Goal: Transaction & Acquisition: Purchase product/service

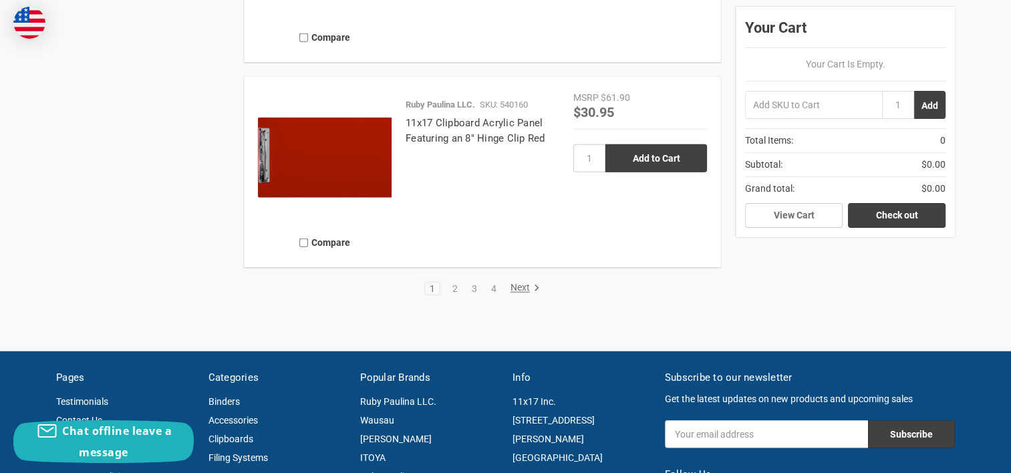
scroll to position [3142, 0]
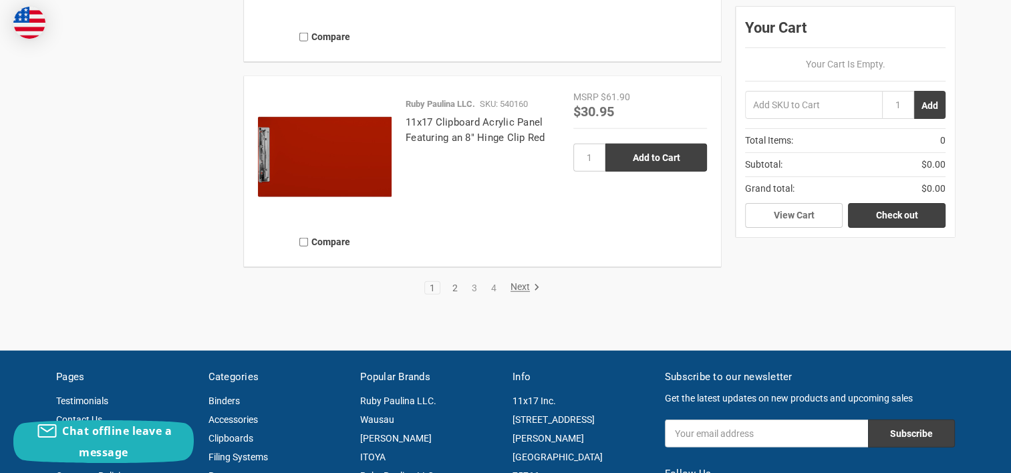
click at [454, 288] on link "2" at bounding box center [455, 287] width 15 height 9
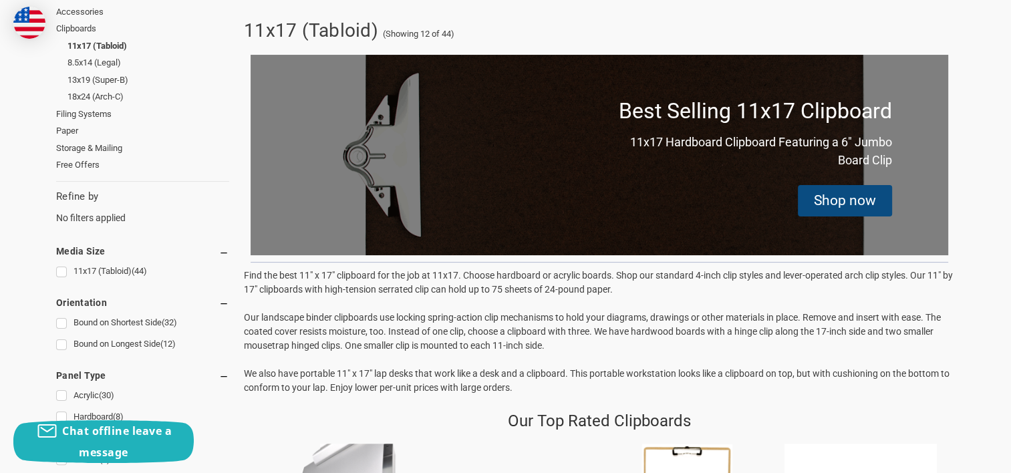
scroll to position [267, 0]
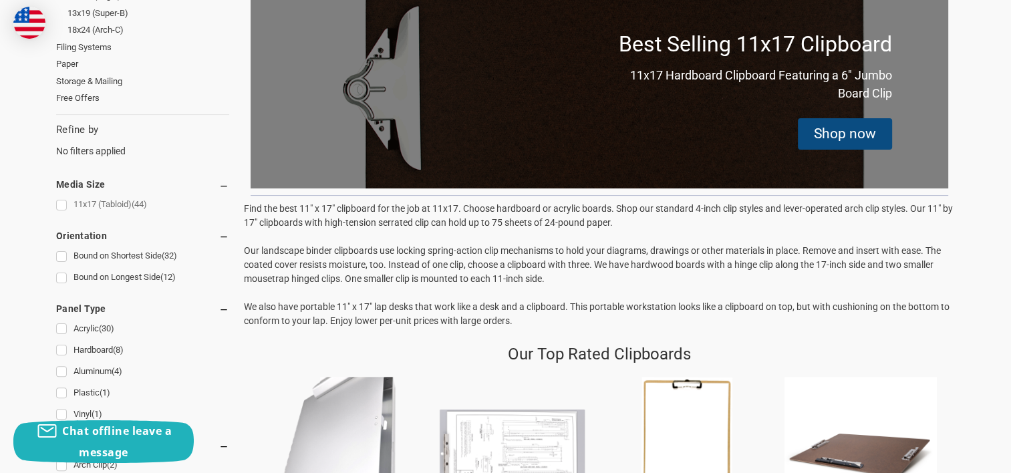
click at [59, 202] on link "11x17 (Tabloid) (44)" at bounding box center [142, 205] width 173 height 18
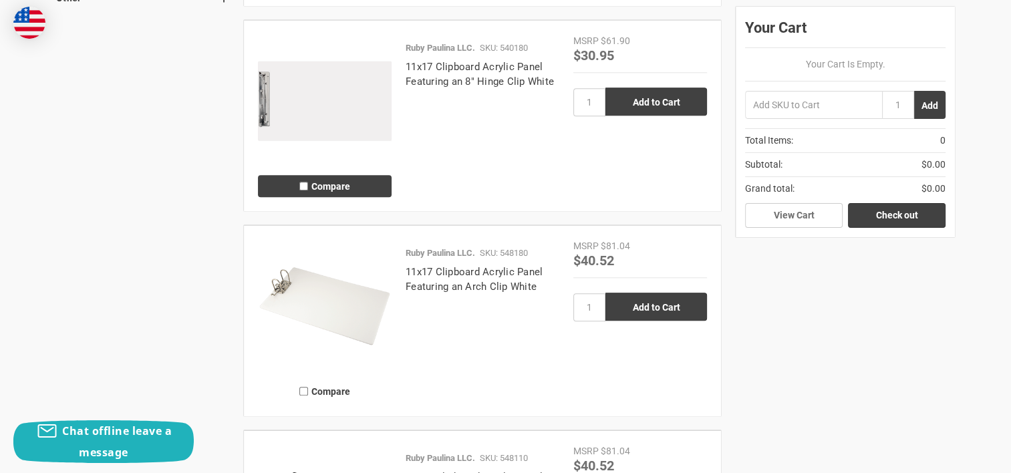
scroll to position [1471, 0]
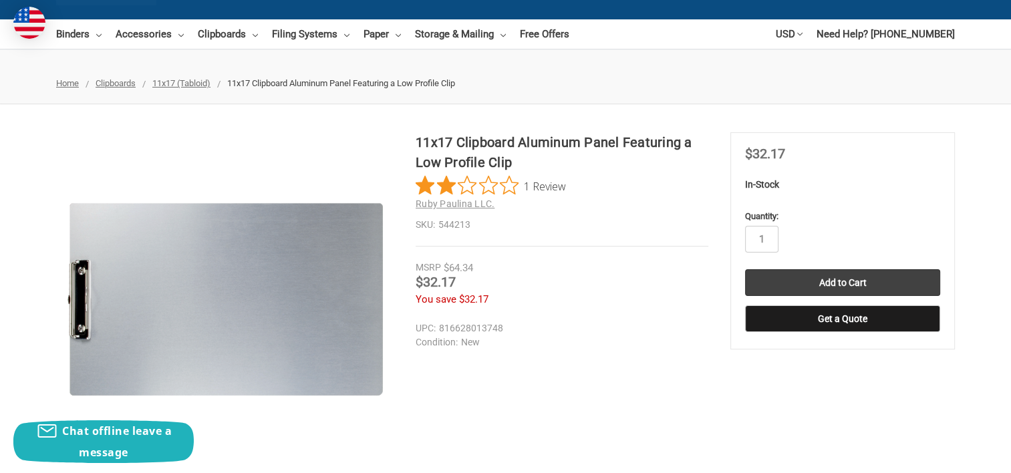
scroll to position [134, 0]
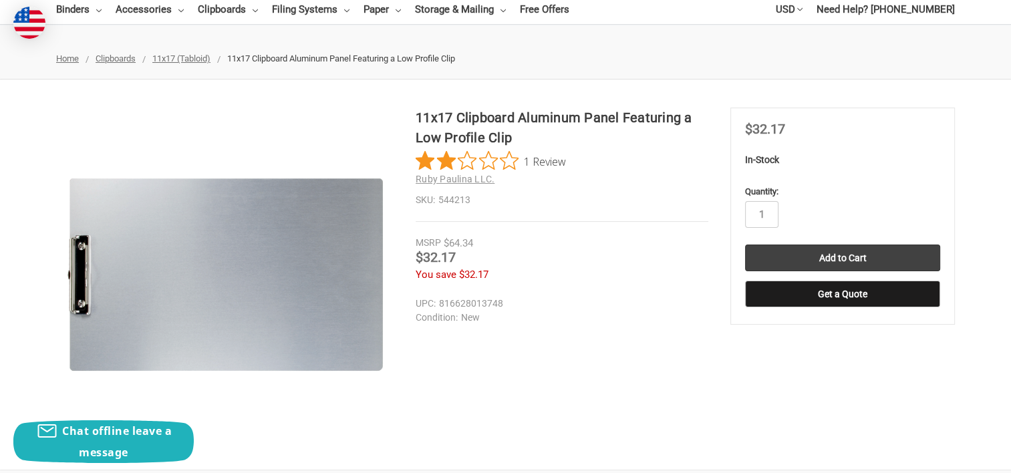
click at [554, 159] on span "1 Review" at bounding box center [545, 161] width 42 height 20
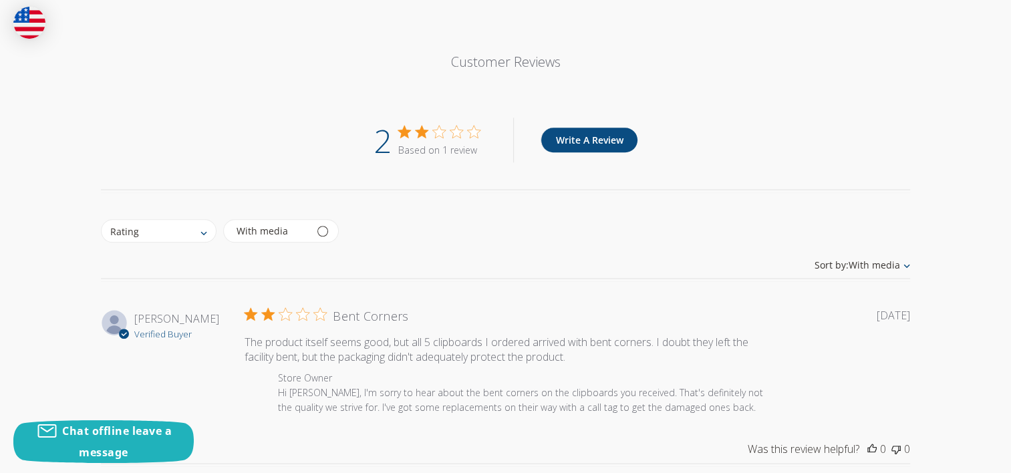
scroll to position [1127, 0]
